Goal: Find specific page/section: Find specific page/section

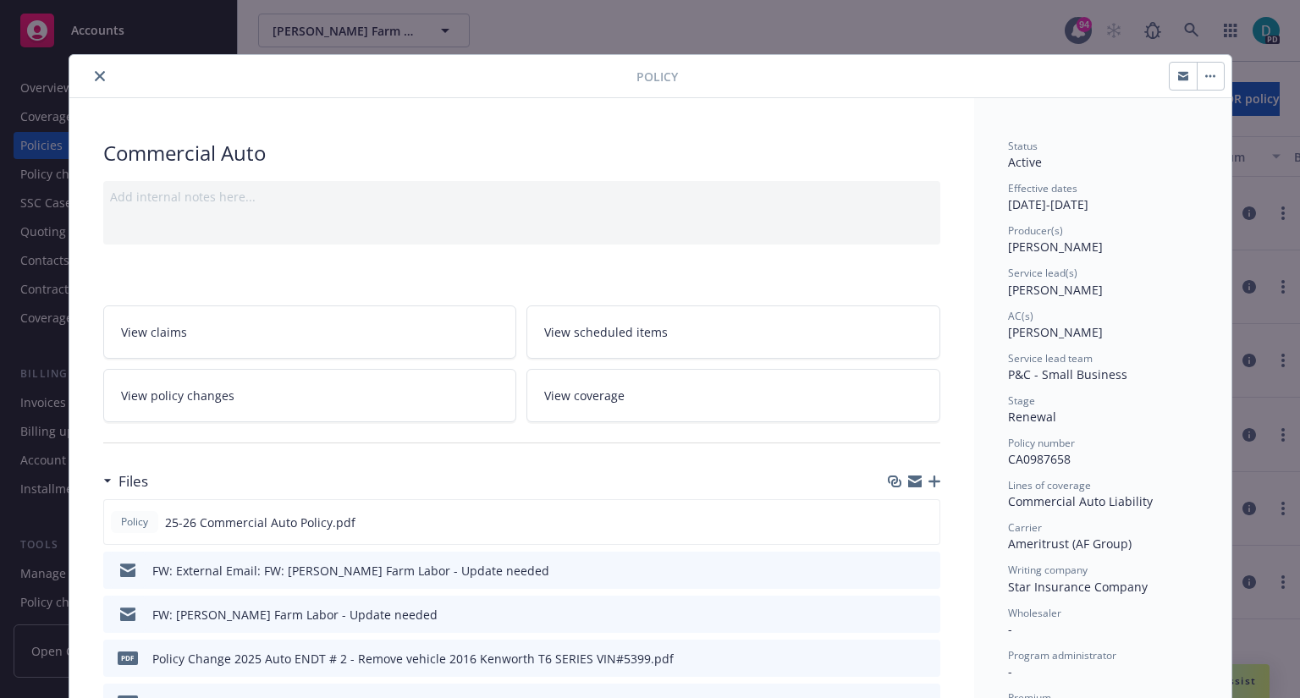
click at [99, 84] on div at bounding box center [356, 76] width 560 height 20
click at [90, 69] on button "close" at bounding box center [100, 76] width 20 height 20
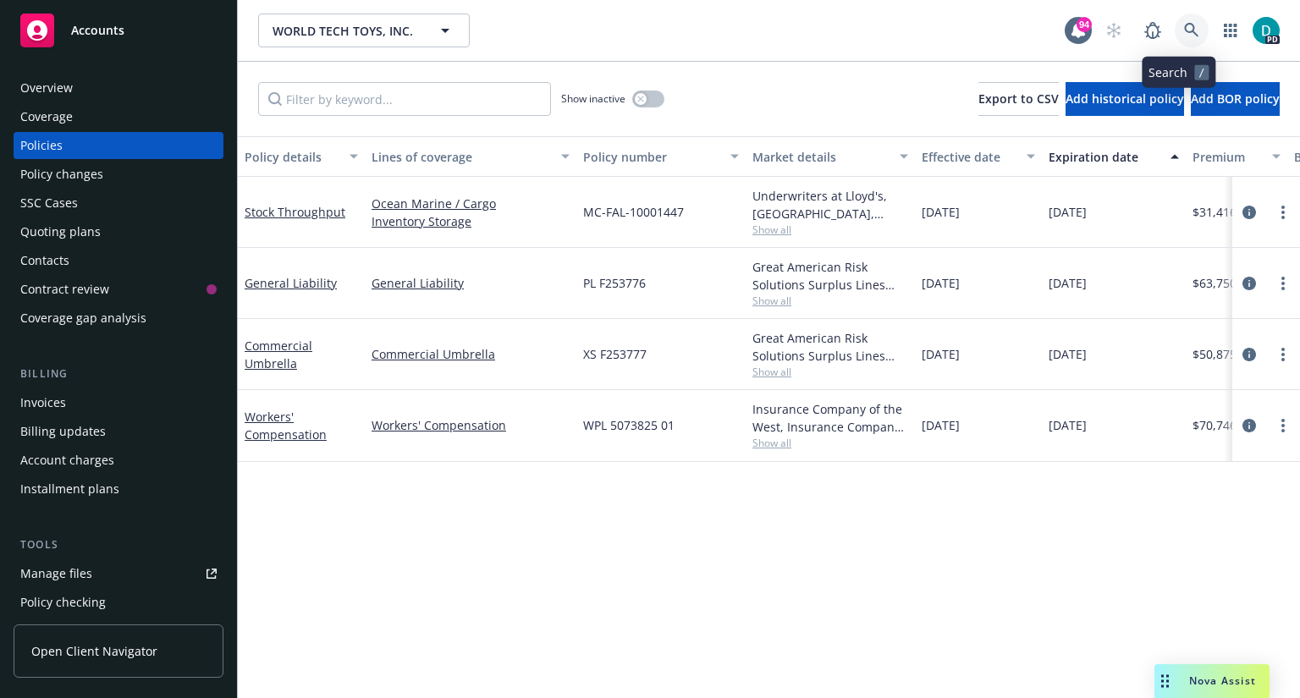
click at [1184, 26] on icon at bounding box center [1191, 30] width 14 height 14
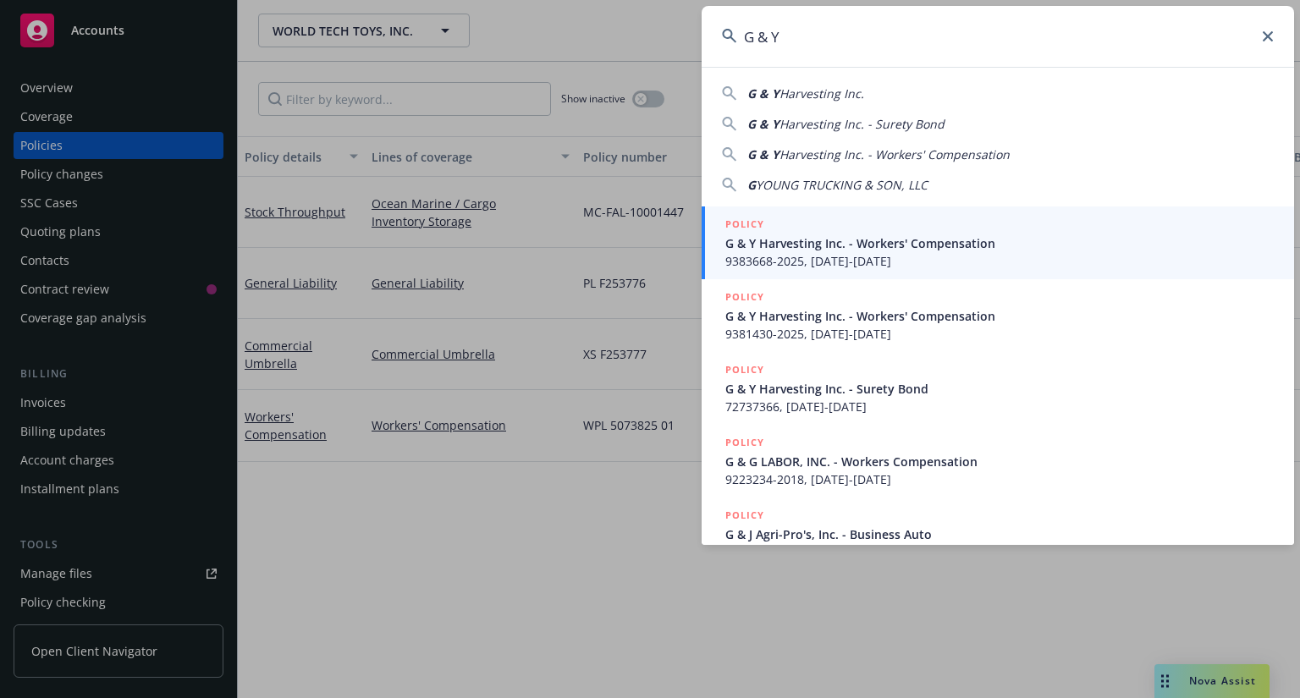
type input "G & Y"
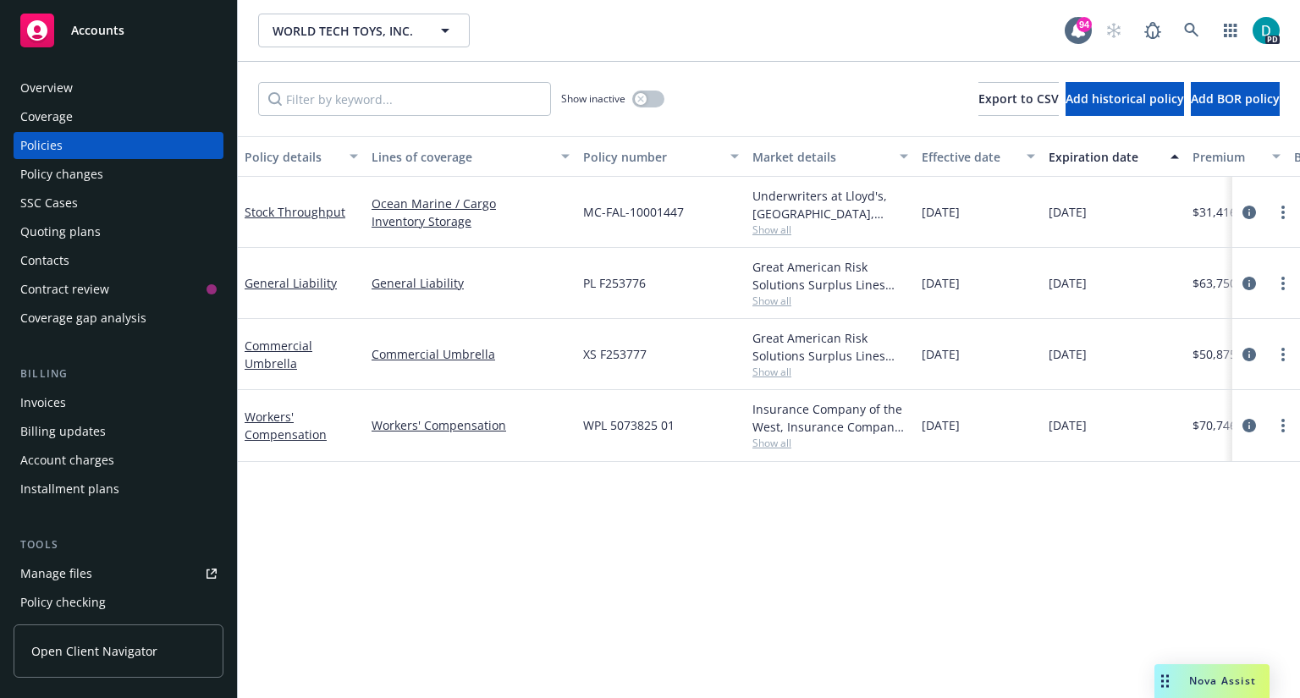
click at [130, 46] on div "Accounts" at bounding box center [118, 31] width 196 height 34
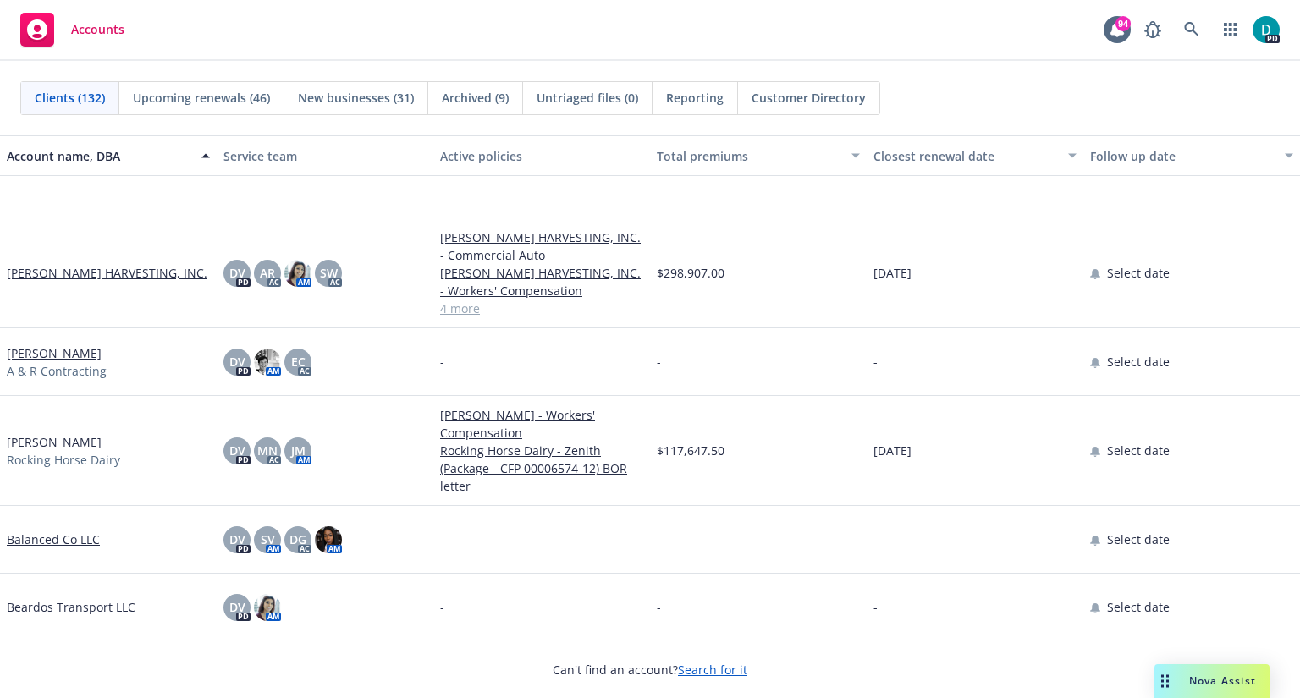
scroll to position [317, 0]
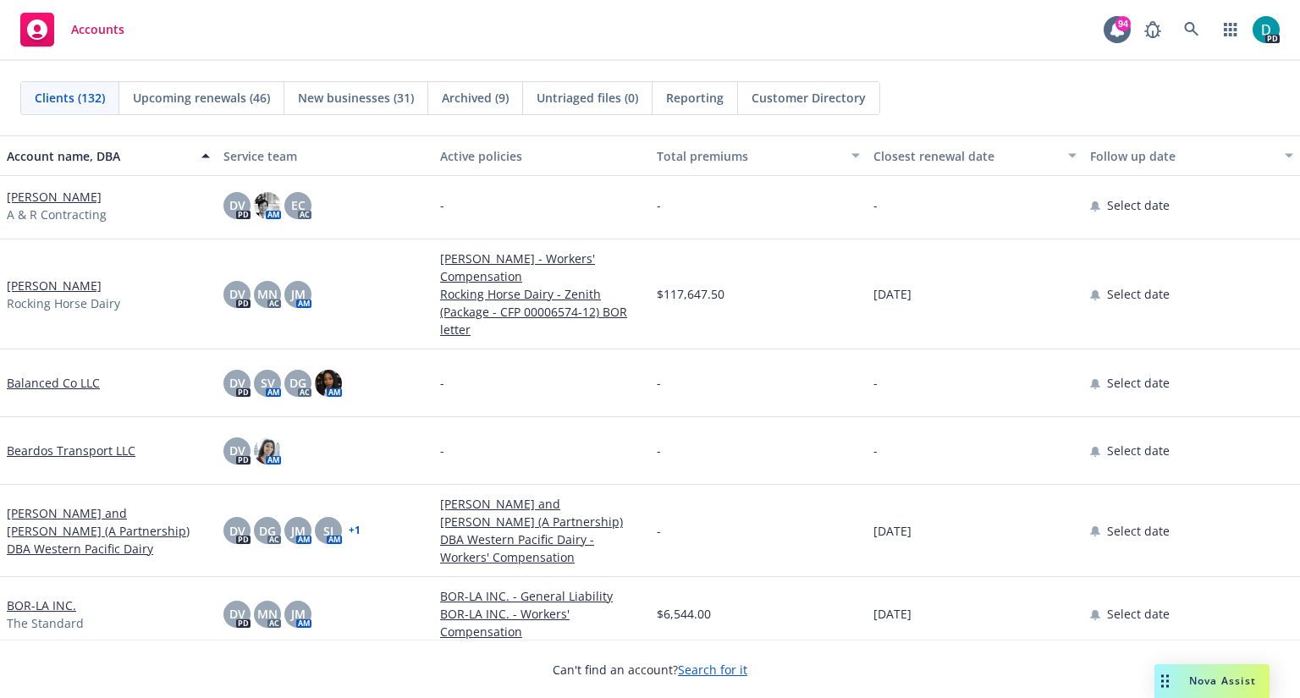
click at [103, 25] on span "Accounts" at bounding box center [97, 30] width 53 height 14
click at [1187, 28] on icon at bounding box center [1191, 29] width 15 height 15
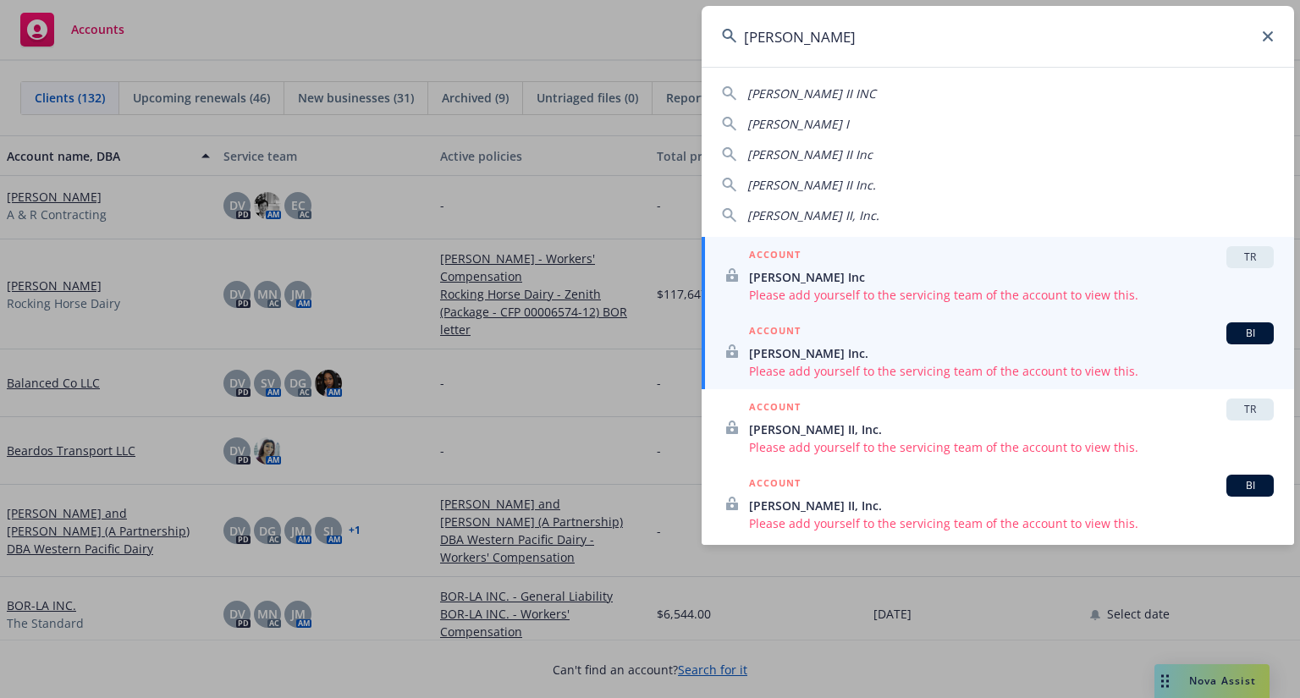
type input "sran"
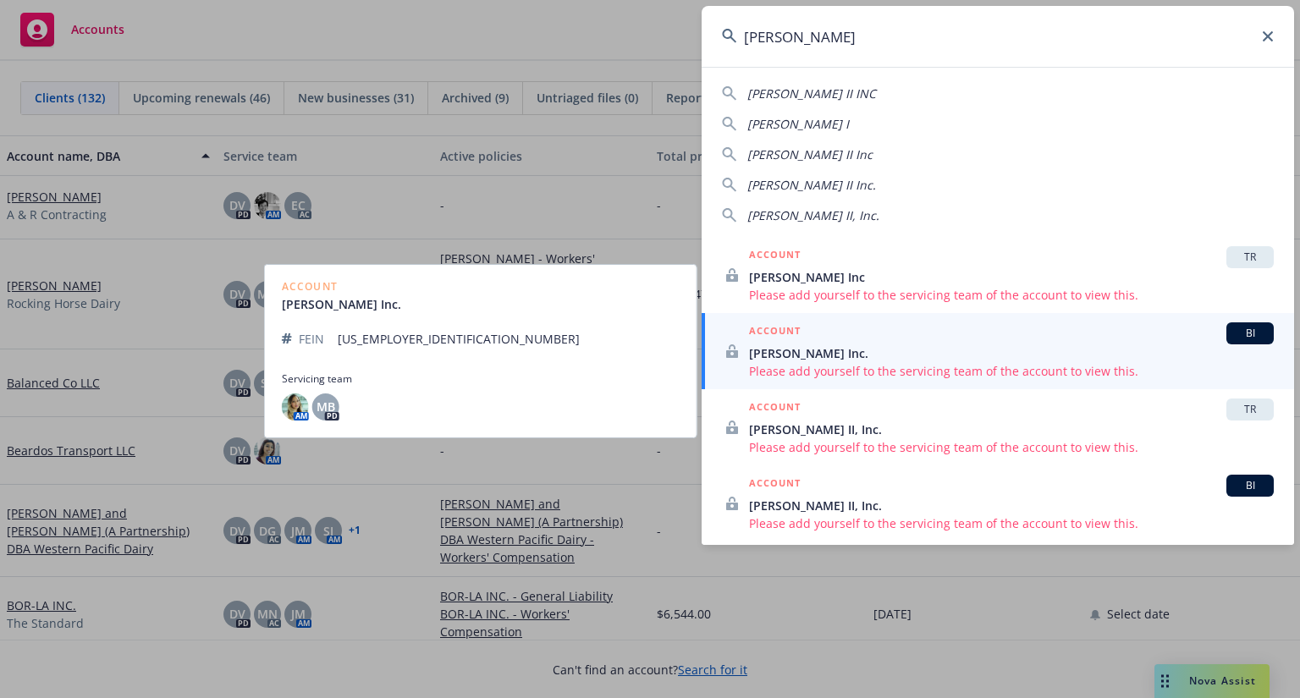
click at [799, 349] on span "Sran Ag Inc." at bounding box center [1011, 354] width 525 height 18
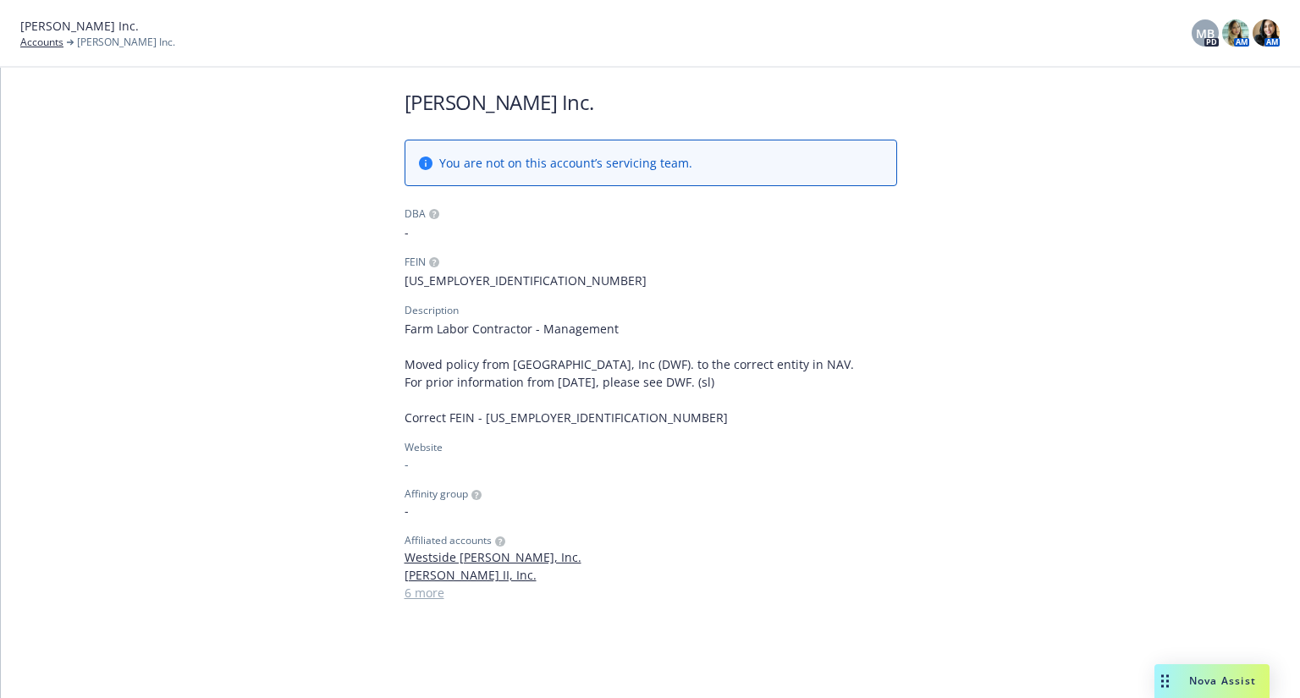
click at [410, 599] on link "6 more" at bounding box center [651, 593] width 493 height 18
